Goal: Information Seeking & Learning: Learn about a topic

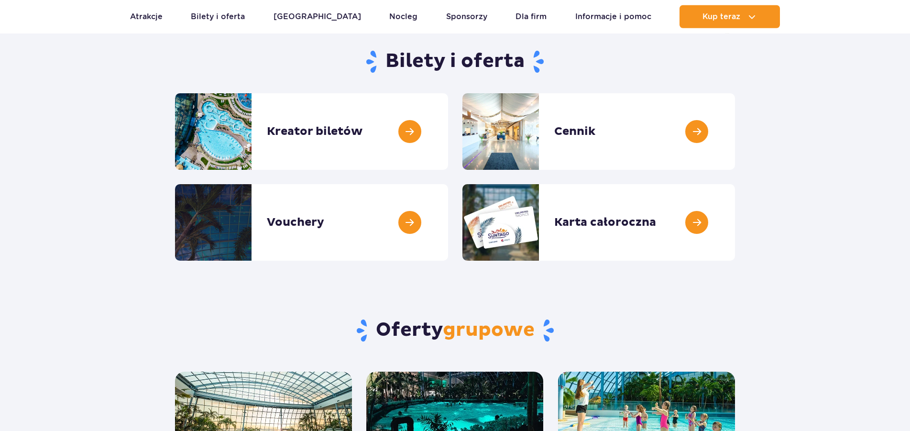
scroll to position [98, 0]
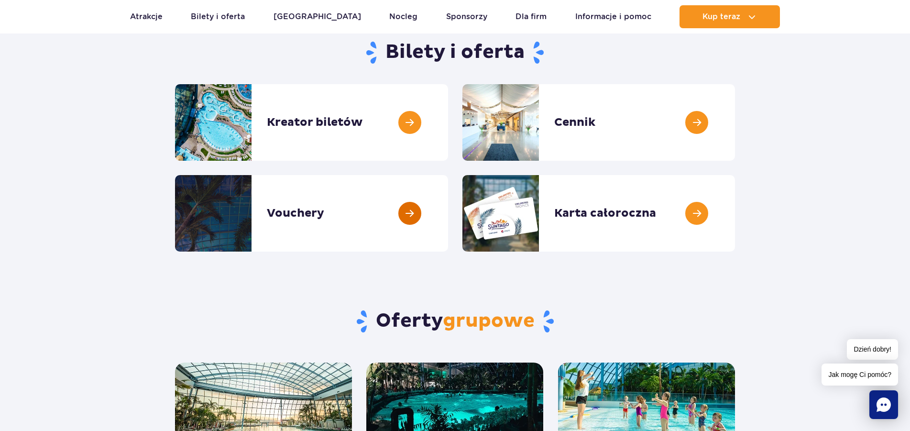
click at [448, 215] on link at bounding box center [448, 213] width 0 height 76
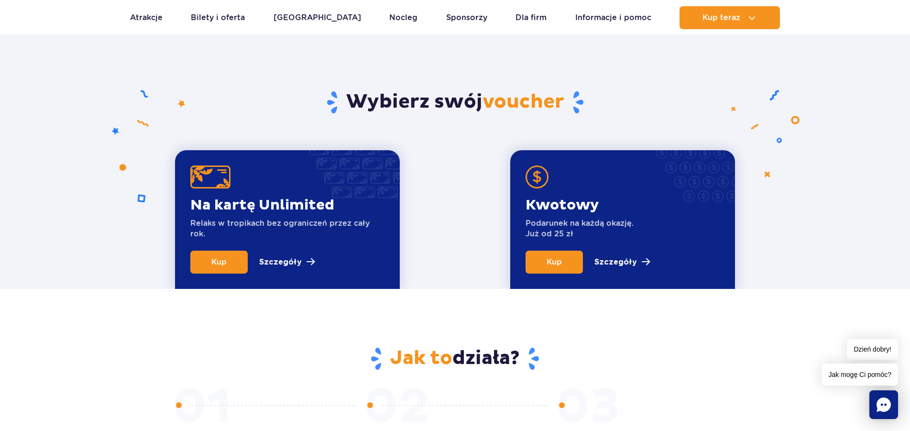
scroll to position [341, 0]
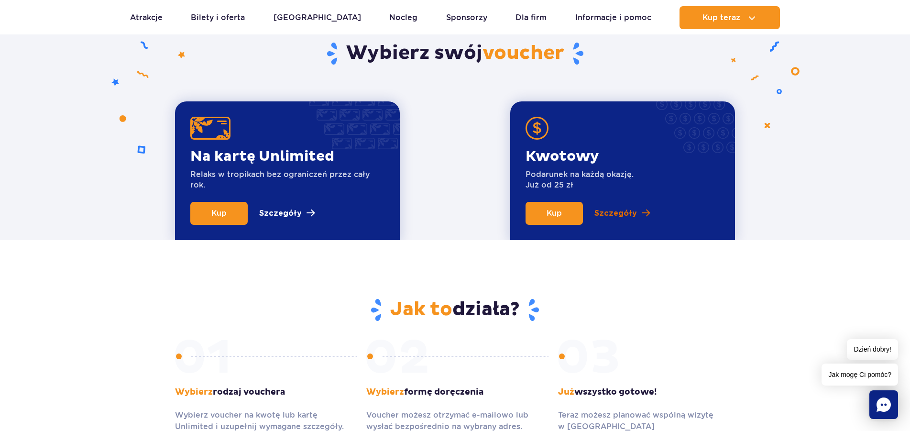
click at [615, 216] on p "Szczegóły" at bounding box center [615, 212] width 43 height 11
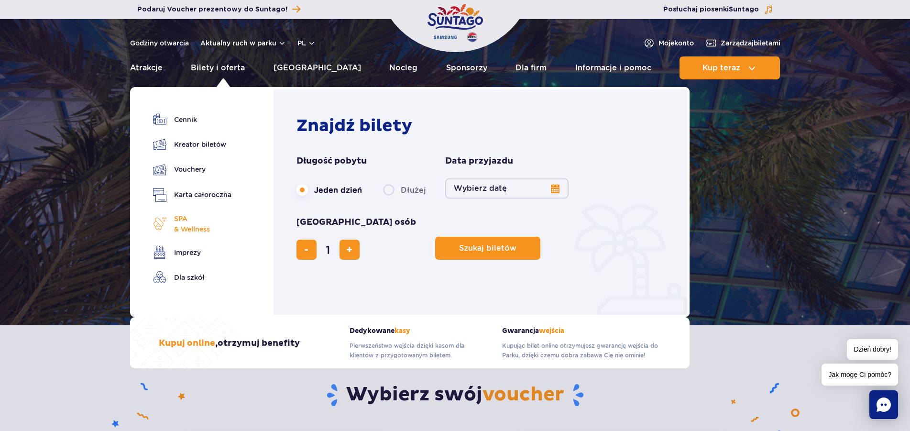
click at [178, 217] on span "SPA & Wellness" at bounding box center [192, 223] width 36 height 21
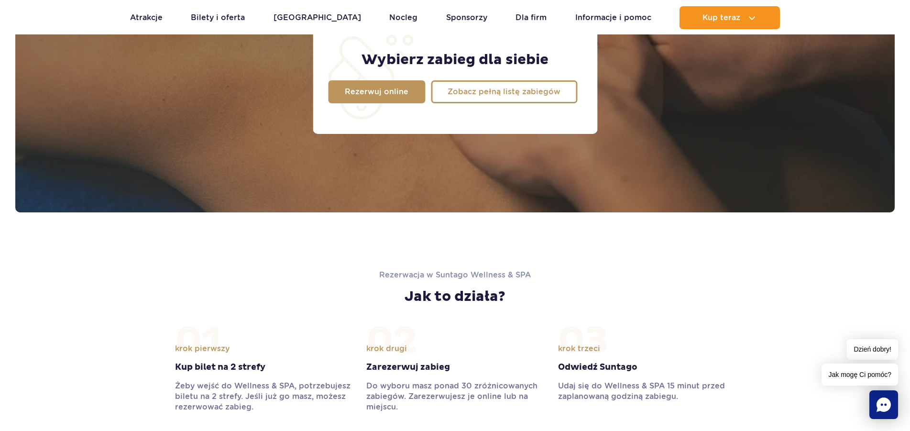
scroll to position [705, 0]
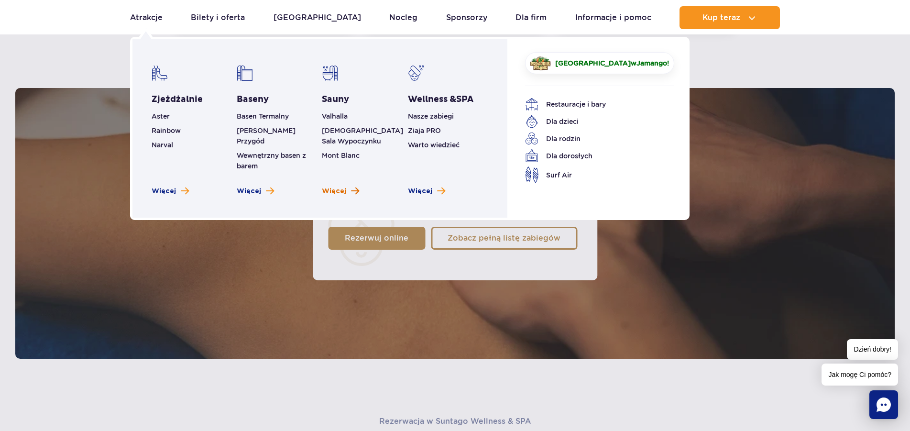
click at [337, 186] on span "Więcej" at bounding box center [334, 191] width 24 height 10
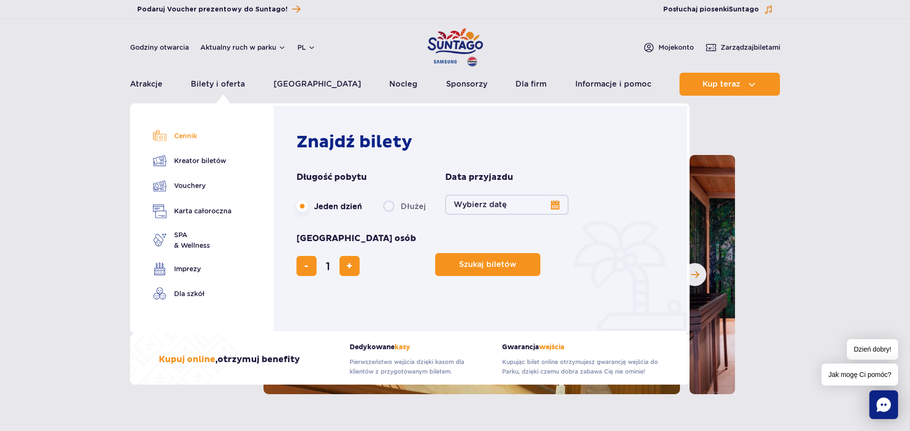
click at [190, 135] on link "Cennik" at bounding box center [192, 135] width 78 height 13
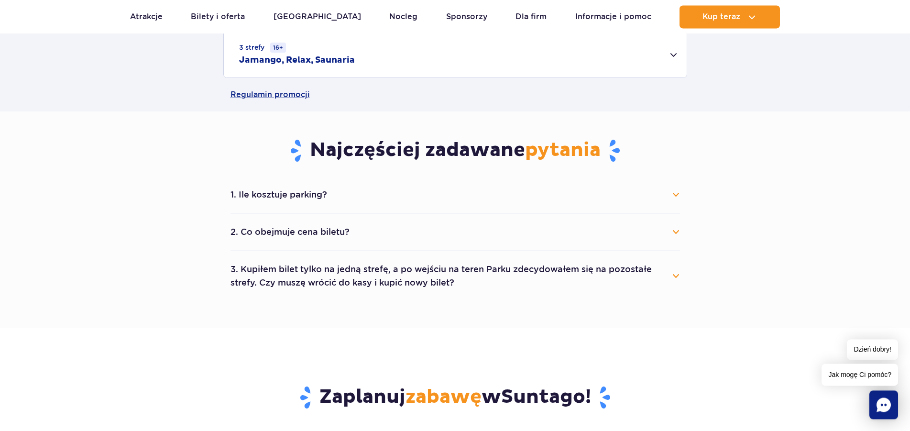
scroll to position [341, 0]
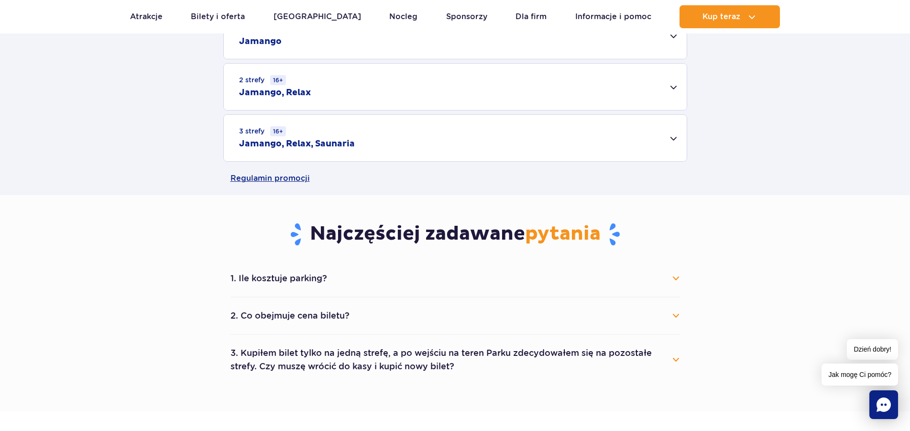
click at [672, 136] on div "3 strefy 16+ Jamango, Relax, Saunaria" at bounding box center [455, 138] width 463 height 46
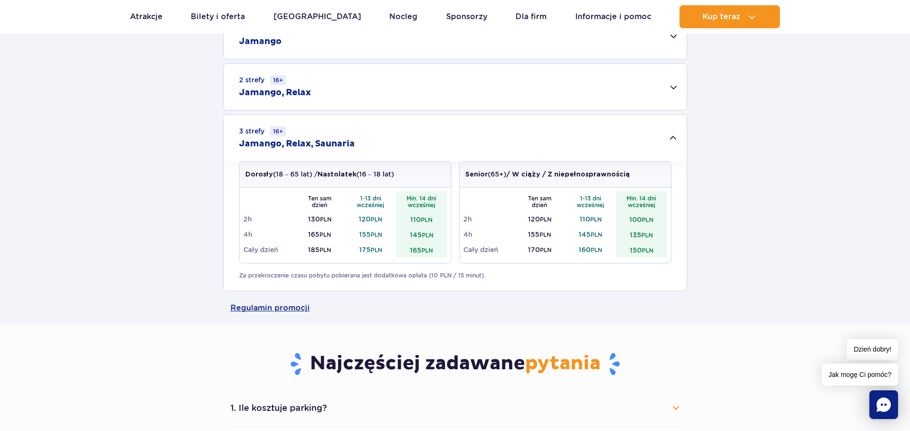
click at [301, 147] on h2 "Jamango, Relax, Saunaria" at bounding box center [297, 143] width 116 height 11
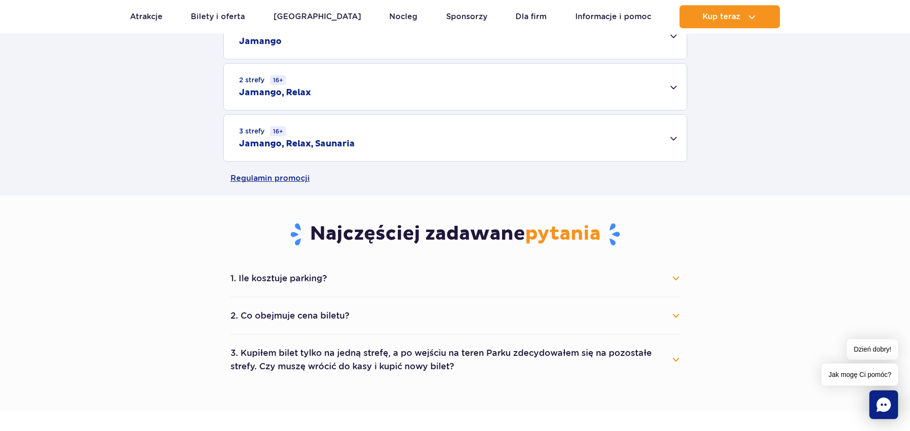
click at [301, 147] on h2 "Jamango, Relax, Saunaria" at bounding box center [297, 143] width 116 height 11
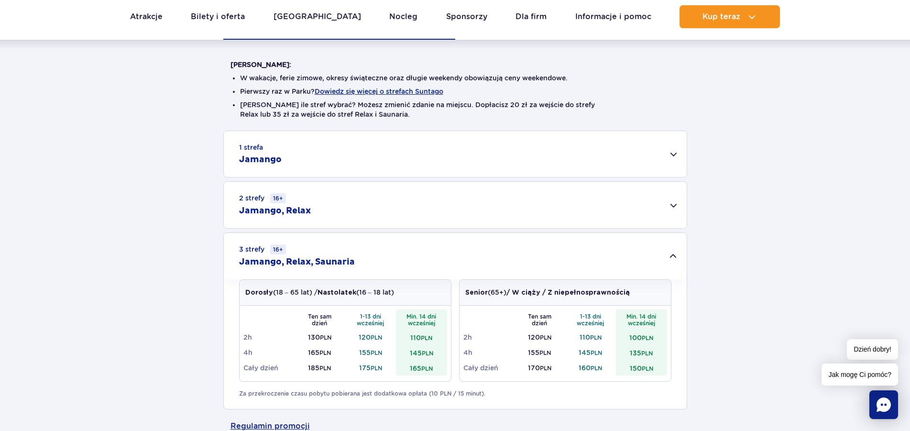
scroll to position [244, 0]
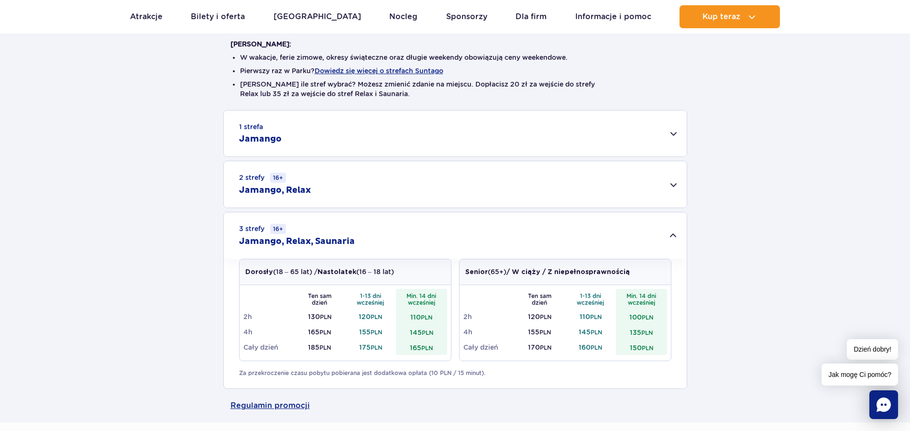
click at [581, 193] on div "2 strefy 16+ Jamango, Relax" at bounding box center [455, 184] width 463 height 46
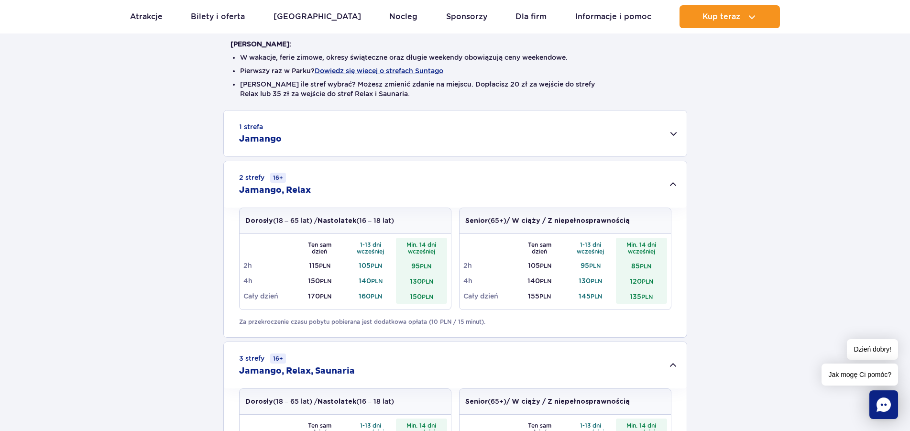
click at [511, 129] on div "1 strefa Jamango" at bounding box center [455, 133] width 463 height 46
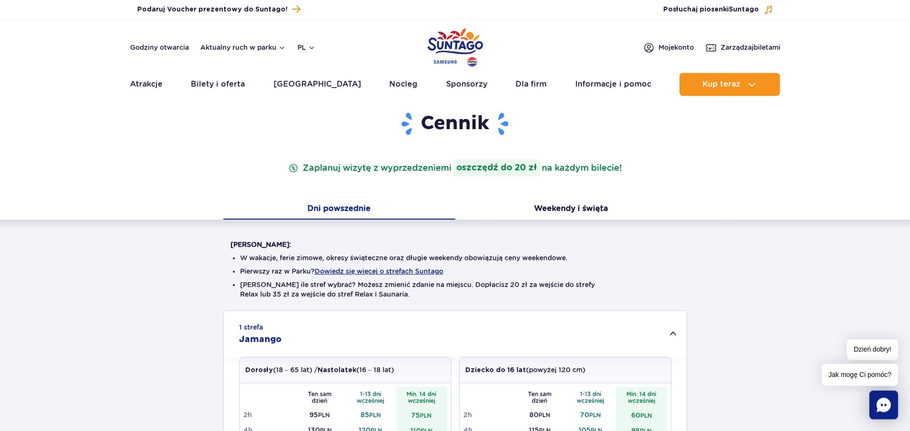
scroll to position [0, 0]
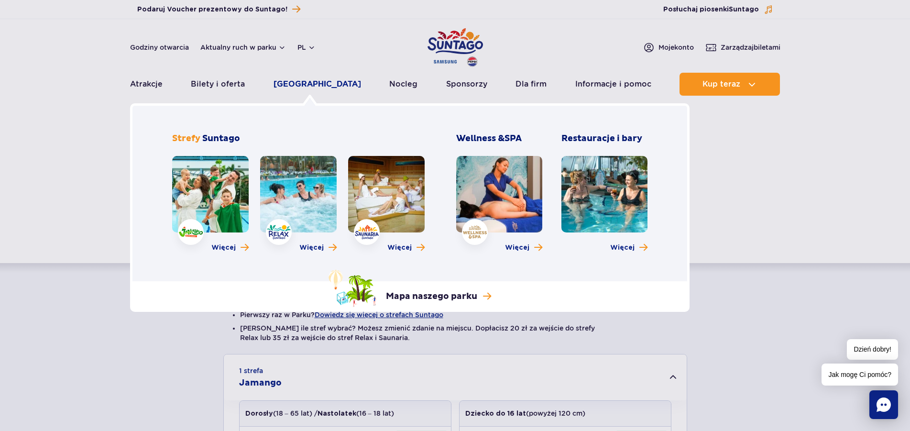
click at [303, 85] on link "[GEOGRAPHIC_DATA]" at bounding box center [316, 84] width 87 height 23
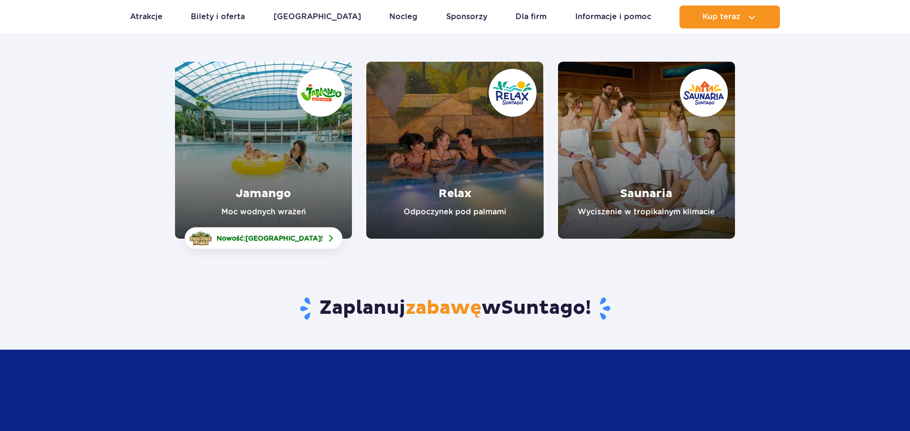
scroll to position [146, 0]
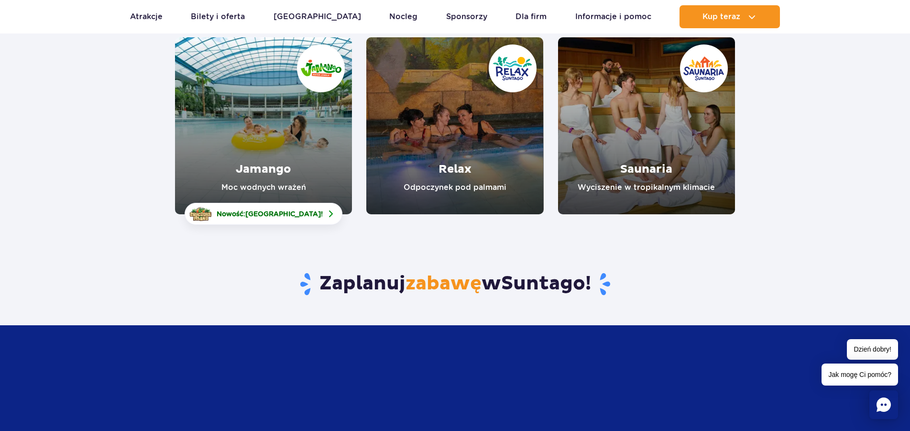
click at [269, 164] on link "Jamango" at bounding box center [263, 125] width 177 height 177
click at [460, 151] on link "Relax" at bounding box center [454, 125] width 177 height 177
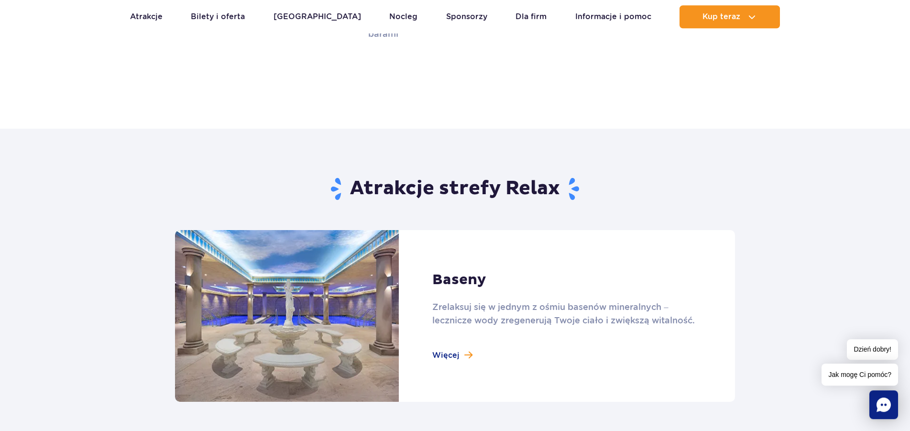
scroll to position [585, 0]
